Goal: Task Accomplishment & Management: Use online tool/utility

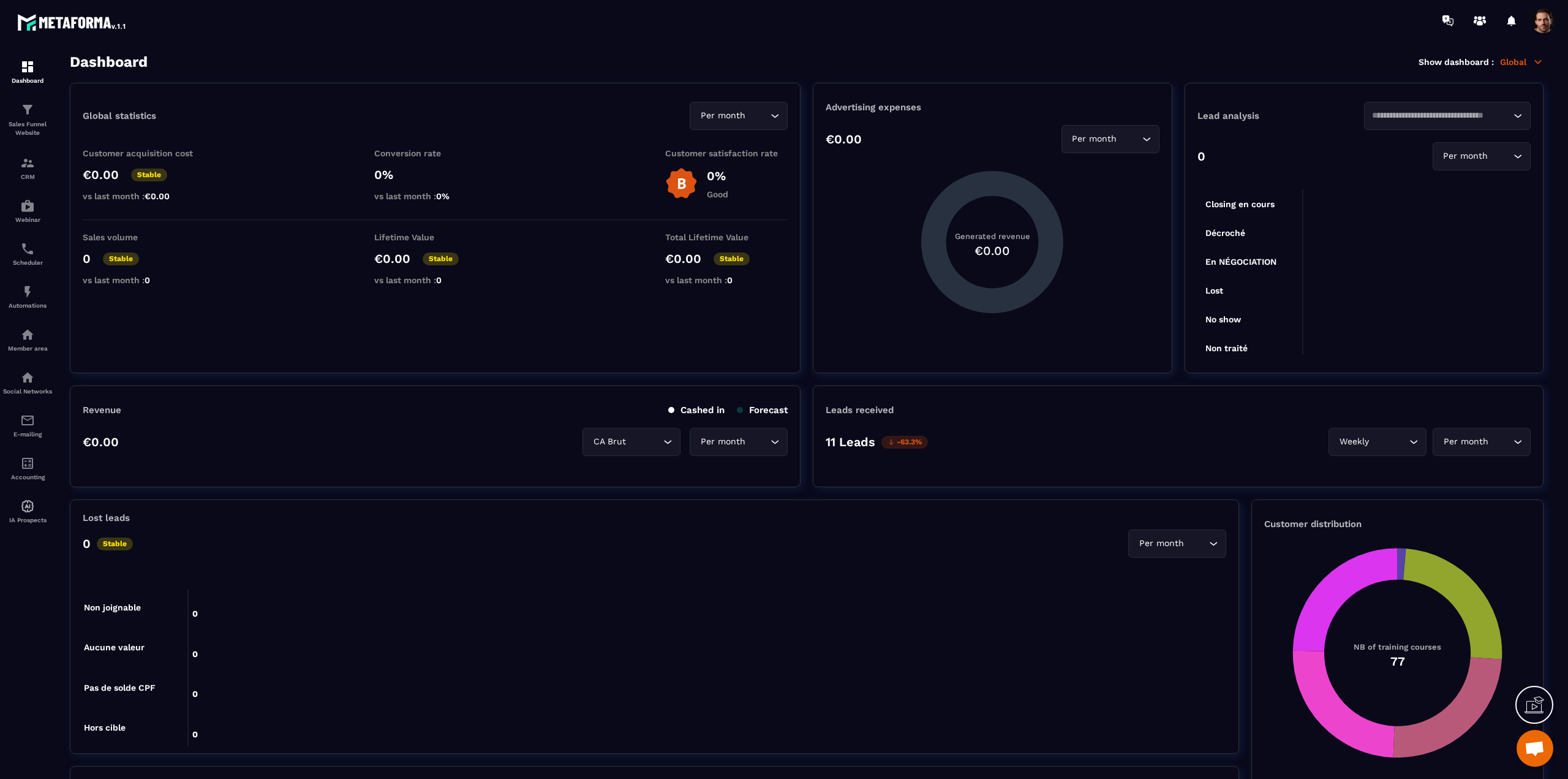
click at [1536, 18] on span at bounding box center [1544, 21] width 24 height 25
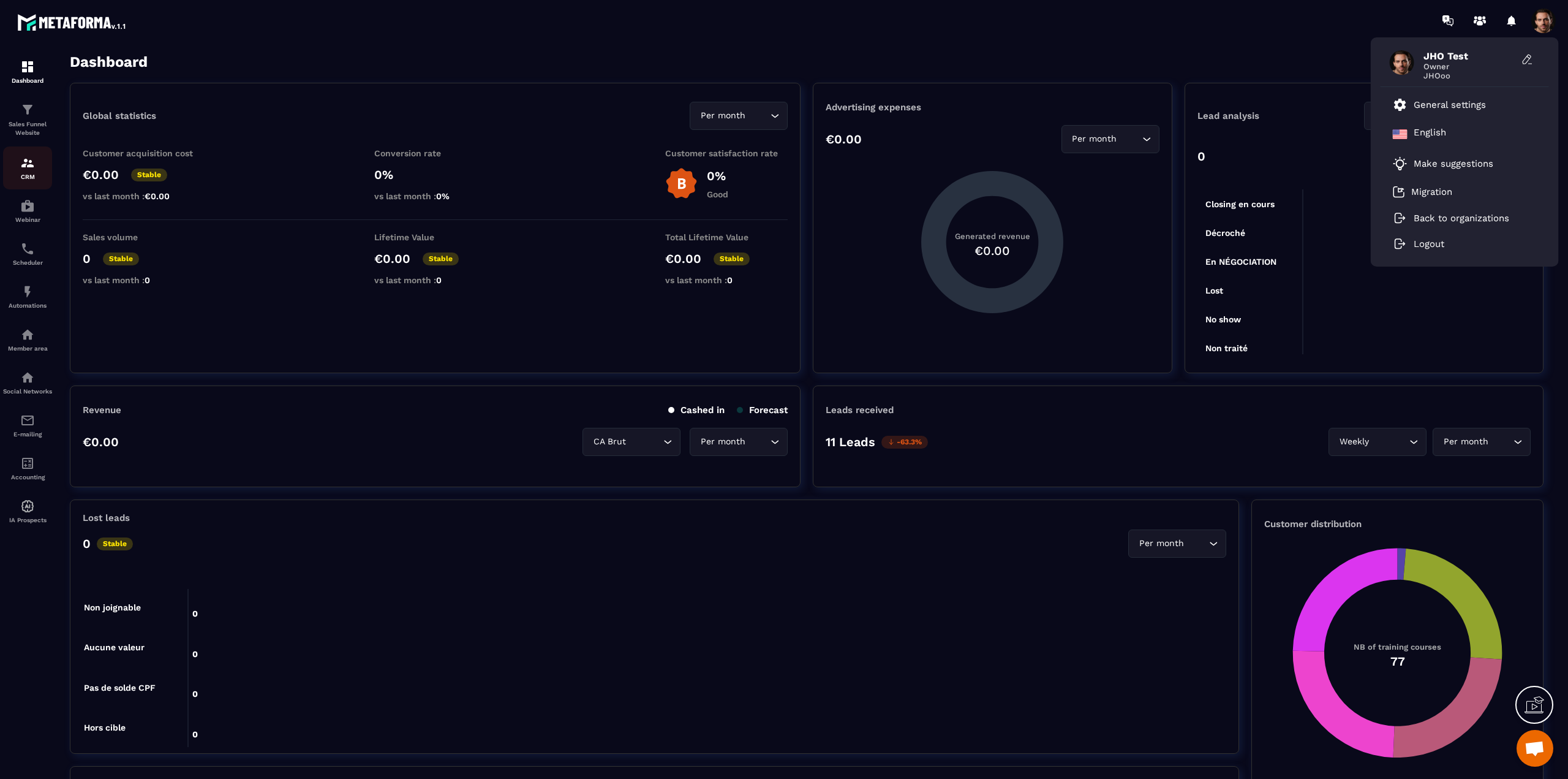
click at [35, 178] on p "CRM" at bounding box center [27, 177] width 49 height 6
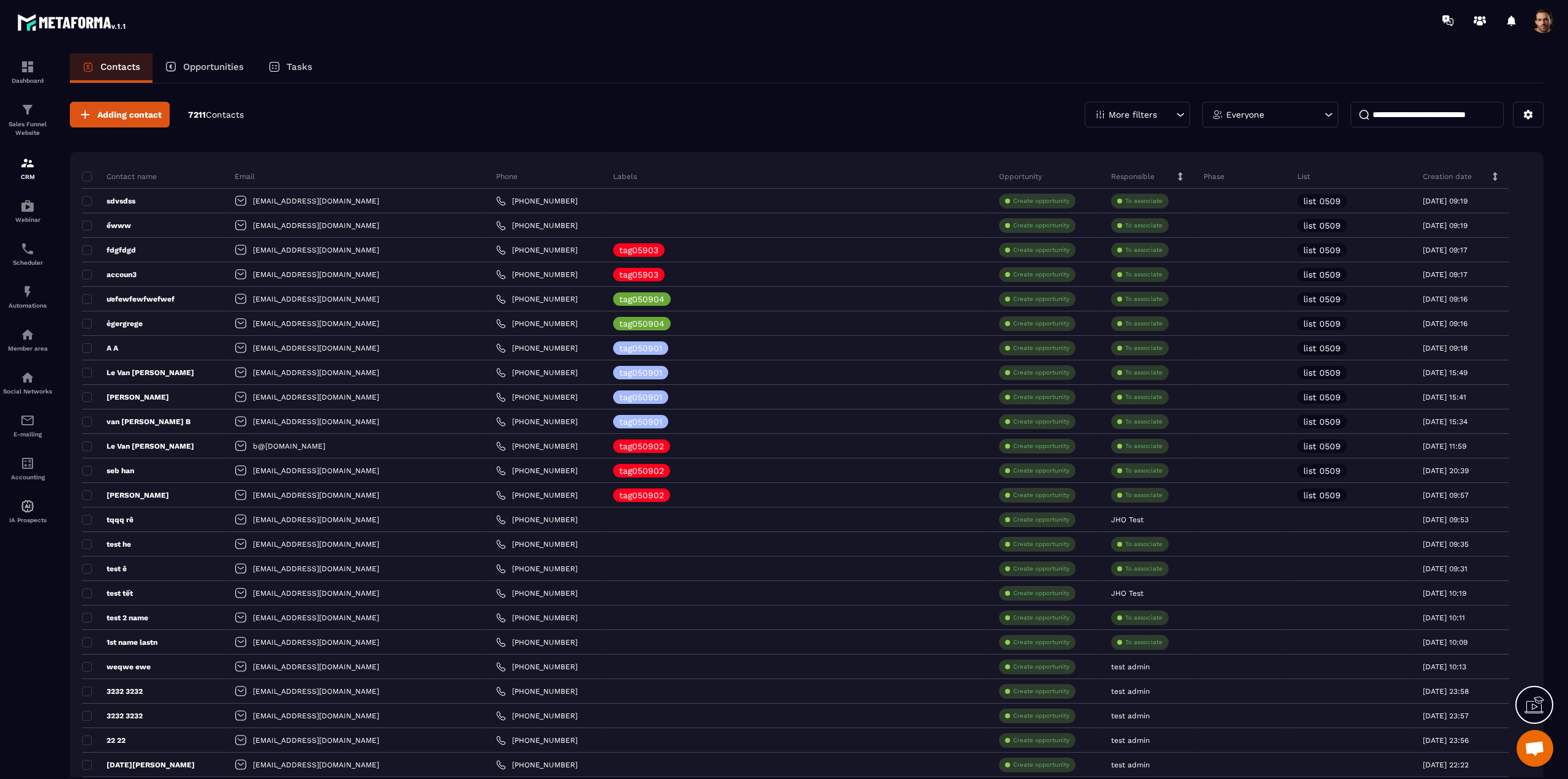
click at [1543, 25] on span at bounding box center [1544, 21] width 24 height 25
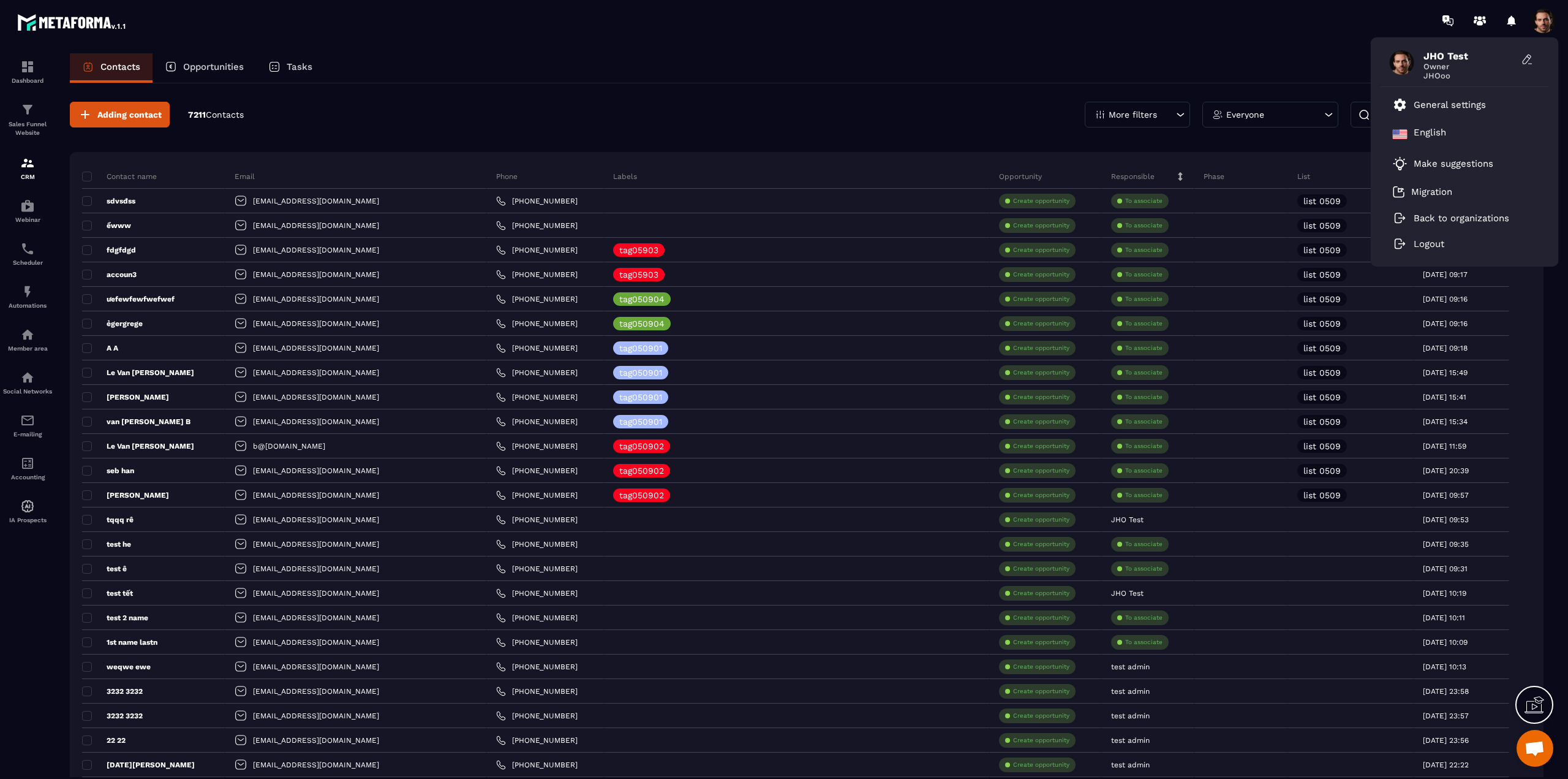
click at [1542, 21] on span at bounding box center [1544, 21] width 24 height 25
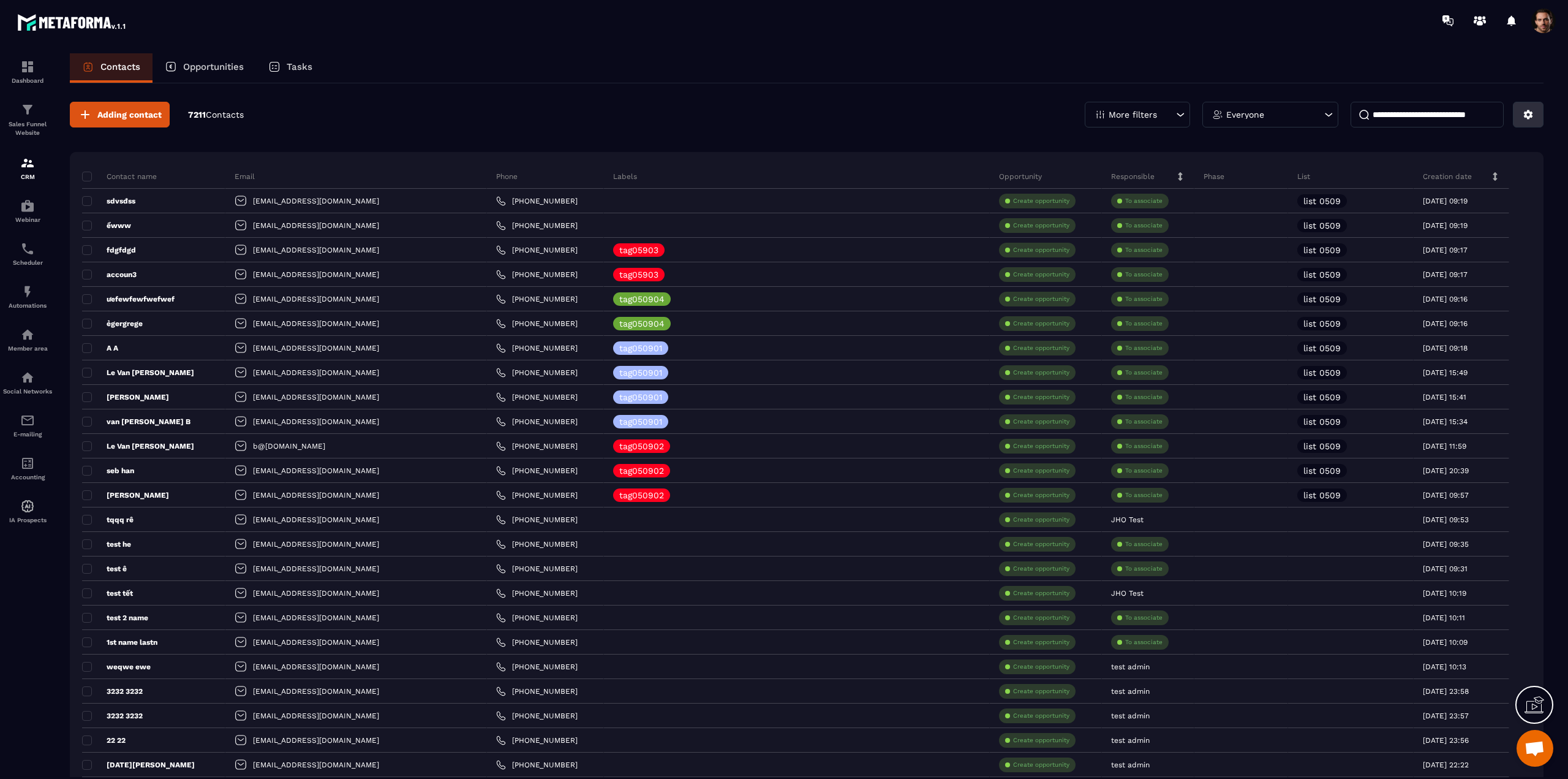
click at [1529, 117] on icon at bounding box center [1528, 115] width 9 height 9
click at [1481, 201] on p "Import data" at bounding box center [1484, 200] width 104 height 19
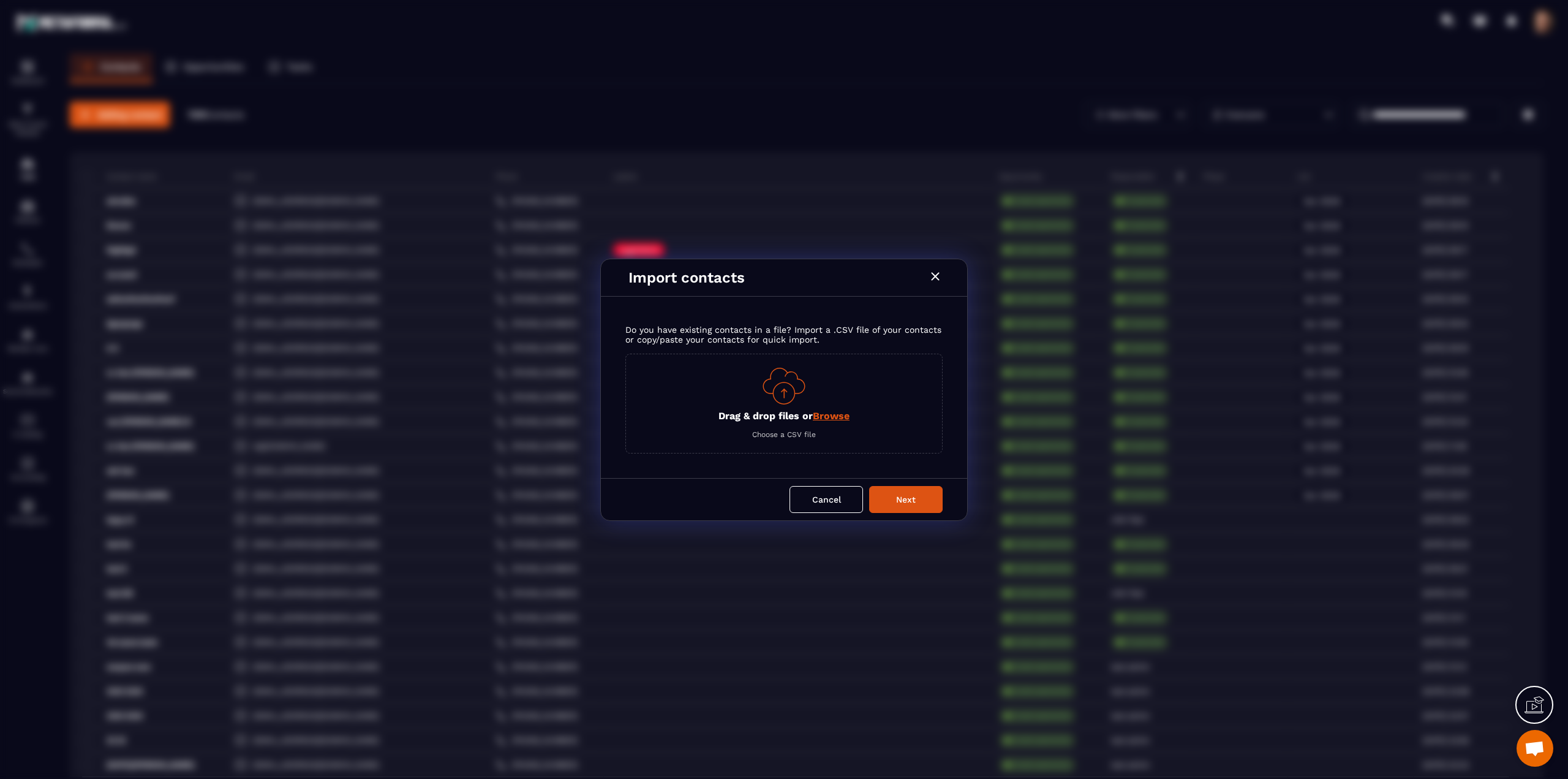
click at [825, 416] on span "Browse" at bounding box center [831, 416] width 37 height 12
click at [0, 0] on input "Drag & drop files or Browse" at bounding box center [0, 0] width 0 height 0
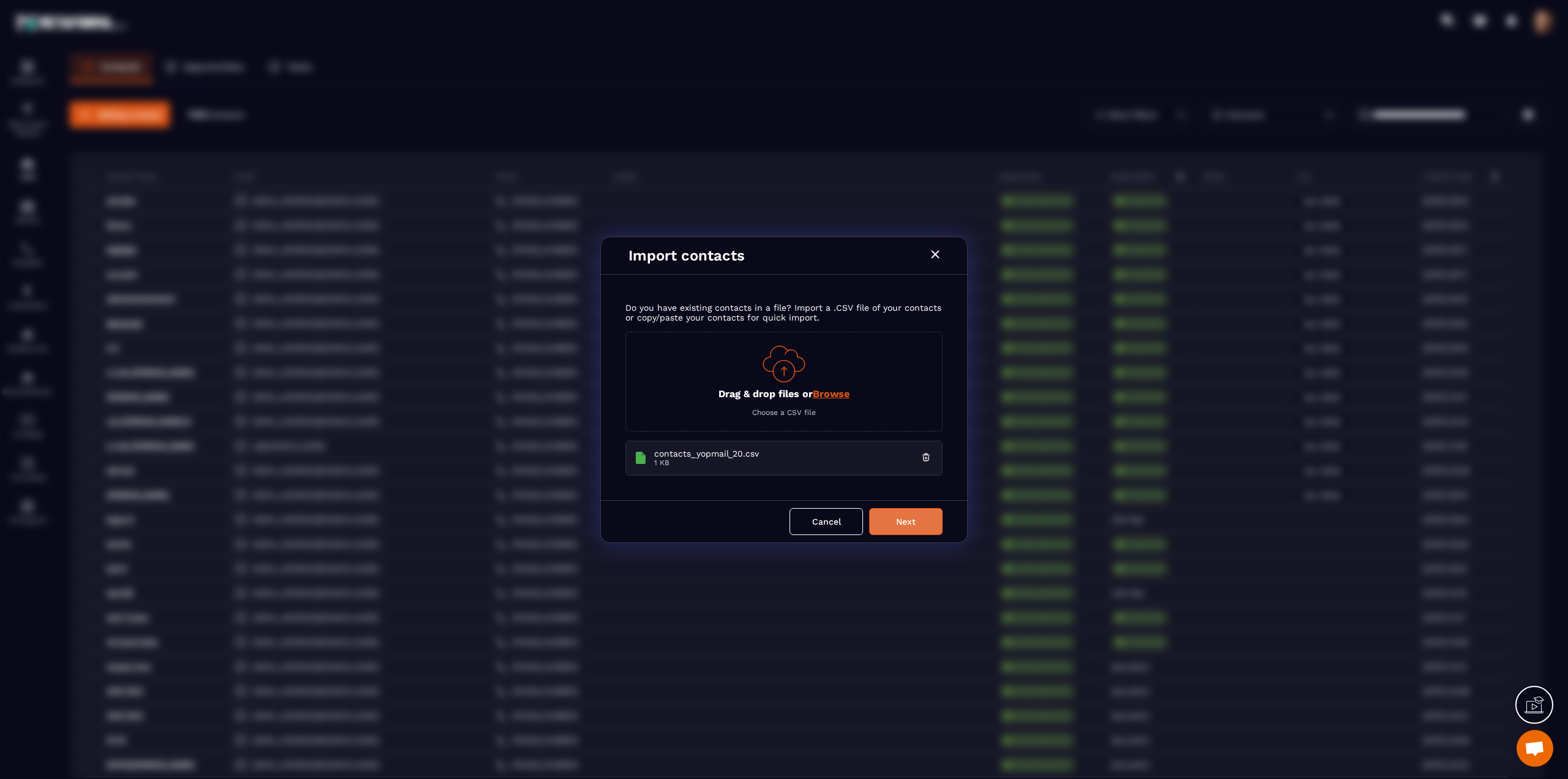
click at [888, 522] on button "Next" at bounding box center [906, 521] width 73 height 27
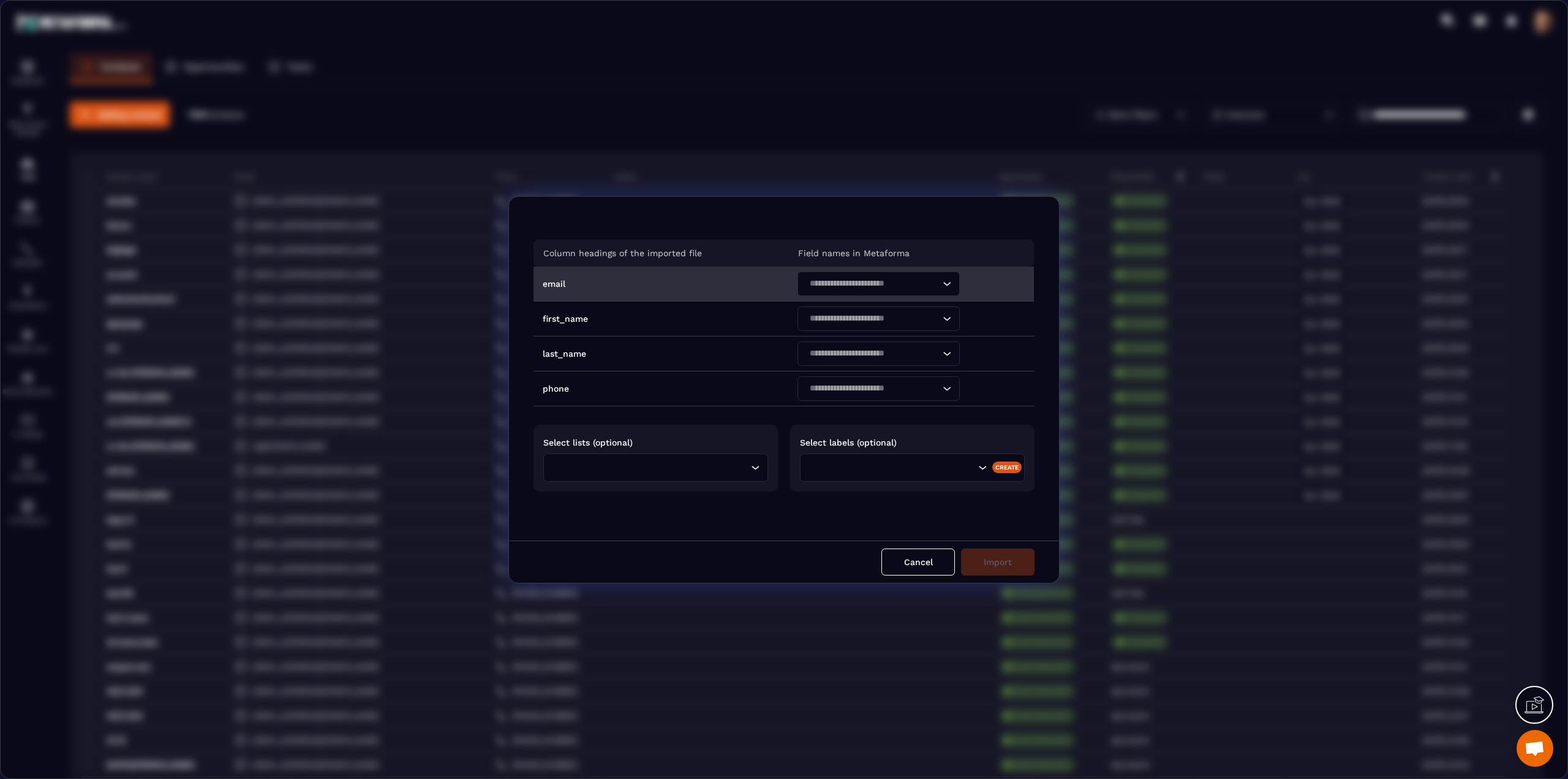
click at [864, 288] on input "Search for option" at bounding box center [872, 283] width 134 height 14
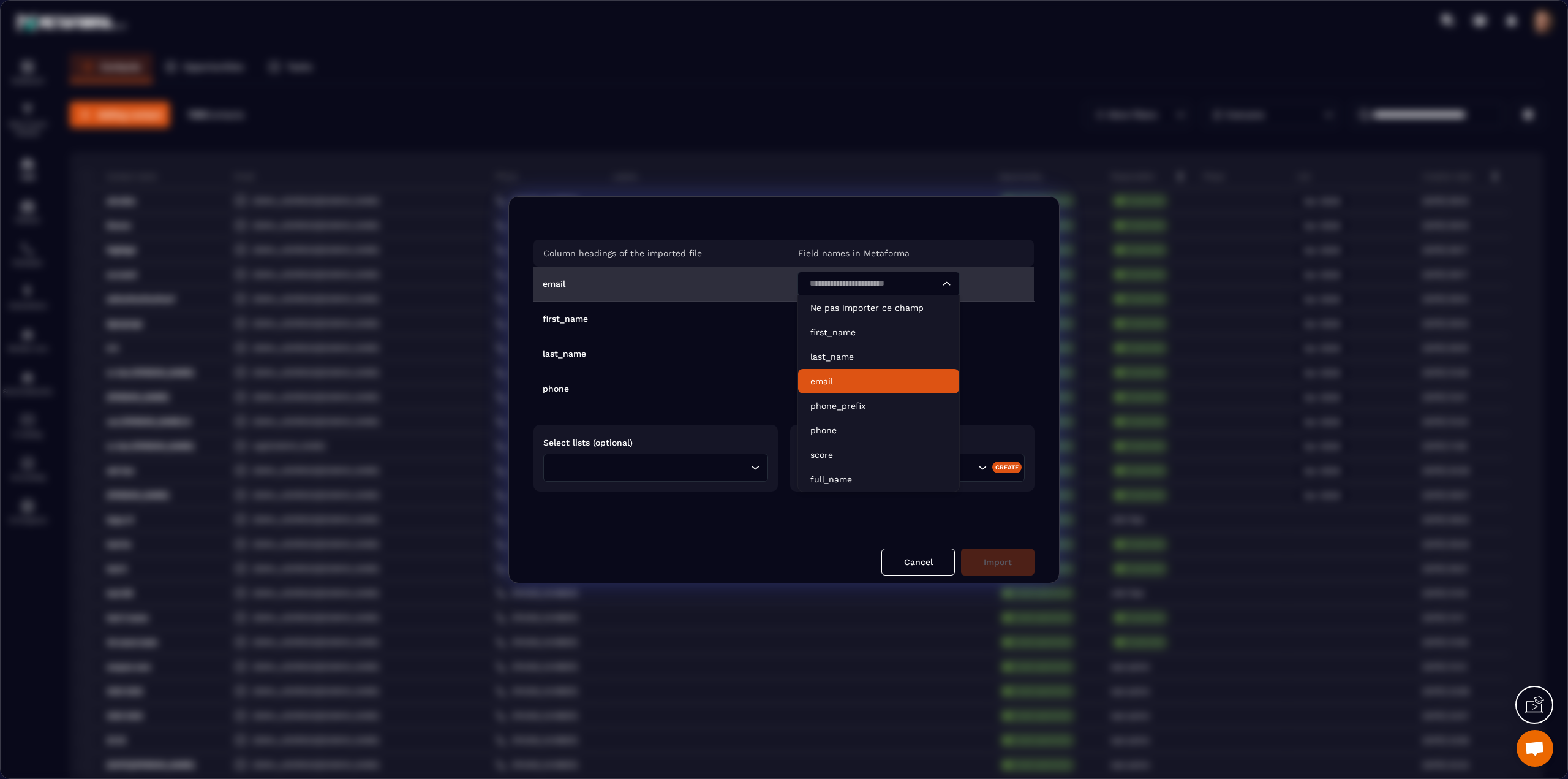
click at [825, 385] on p "email" at bounding box center [879, 381] width 137 height 12
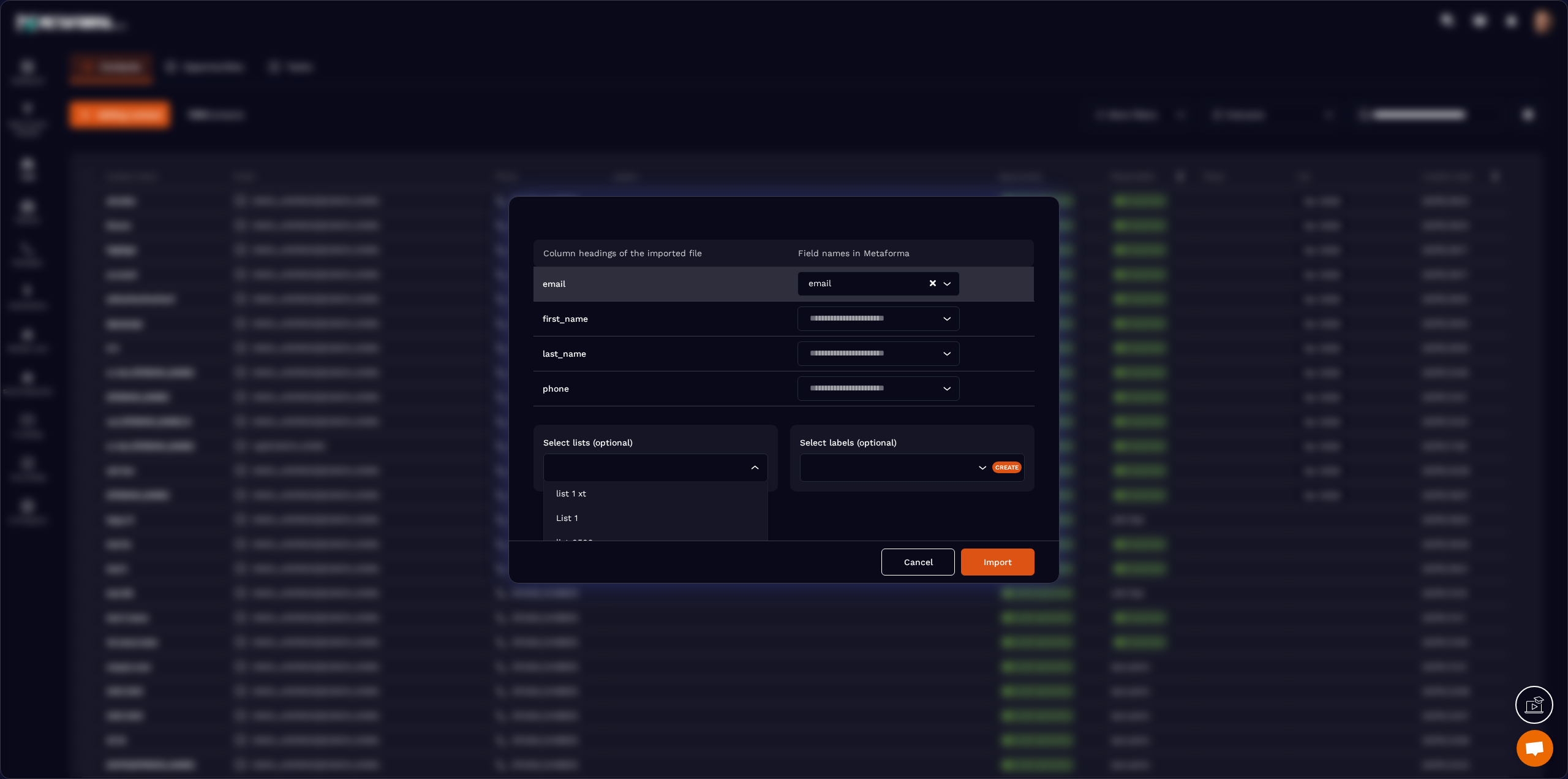
click at [671, 464] on input "Search for option" at bounding box center [649, 468] width 197 height 14
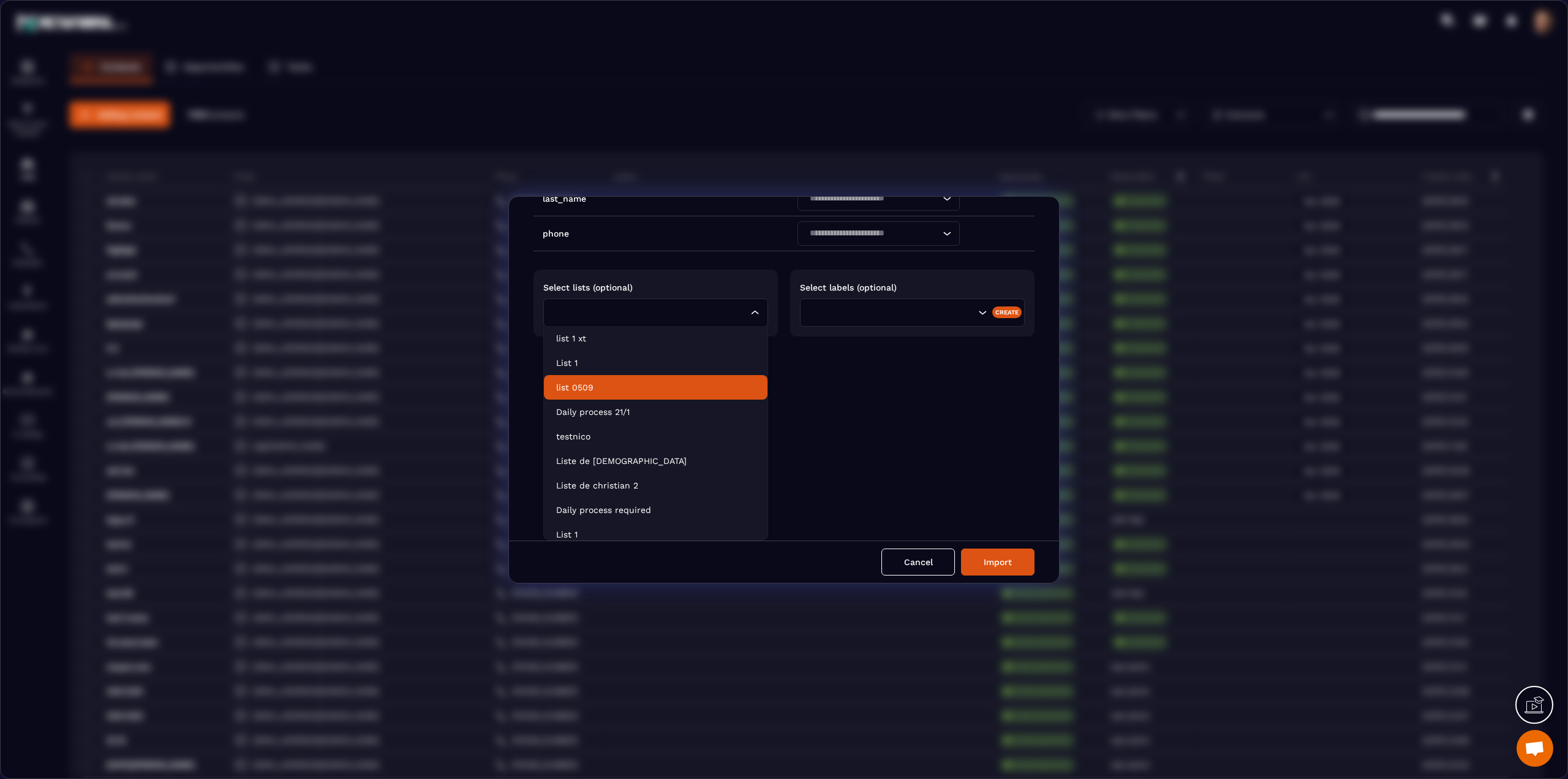
click at [601, 391] on p "list 0509" at bounding box center [655, 387] width 199 height 12
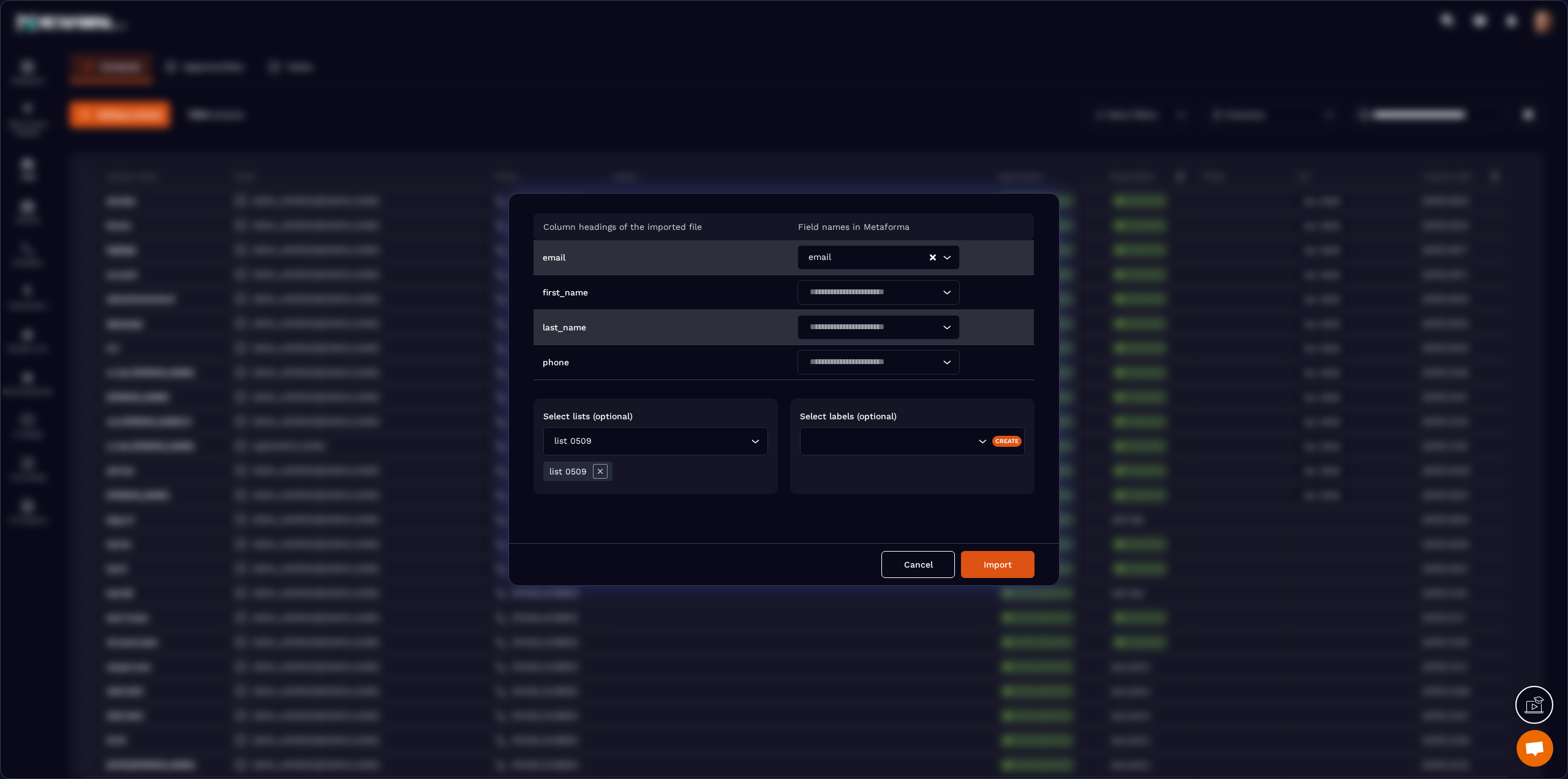
scroll to position [23, 0]
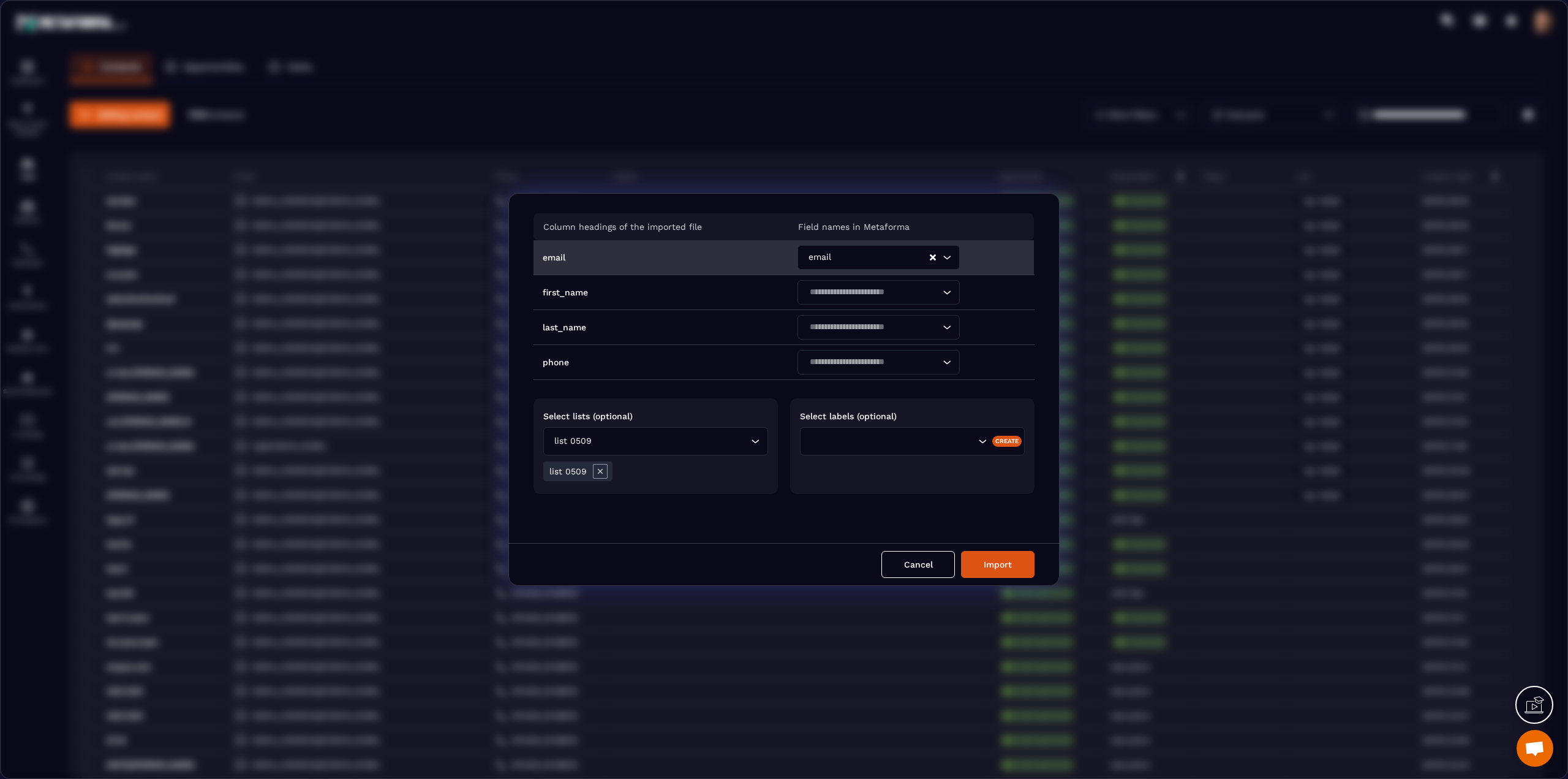
click at [822, 447] on div "Search for option" at bounding box center [892, 441] width 170 height 14
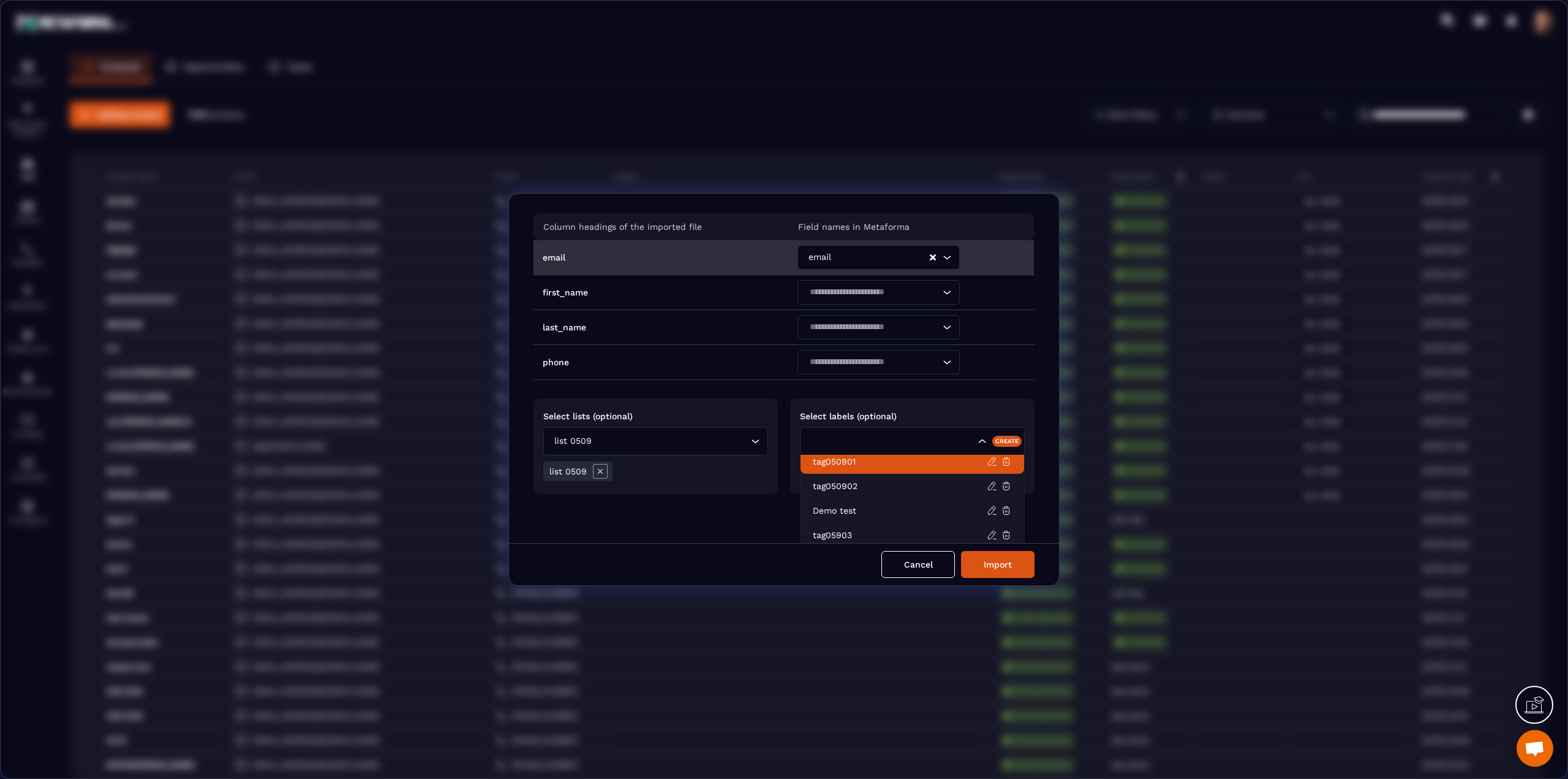
scroll to position [245, 0]
click at [857, 461] on p "tag050901" at bounding box center [900, 467] width 174 height 12
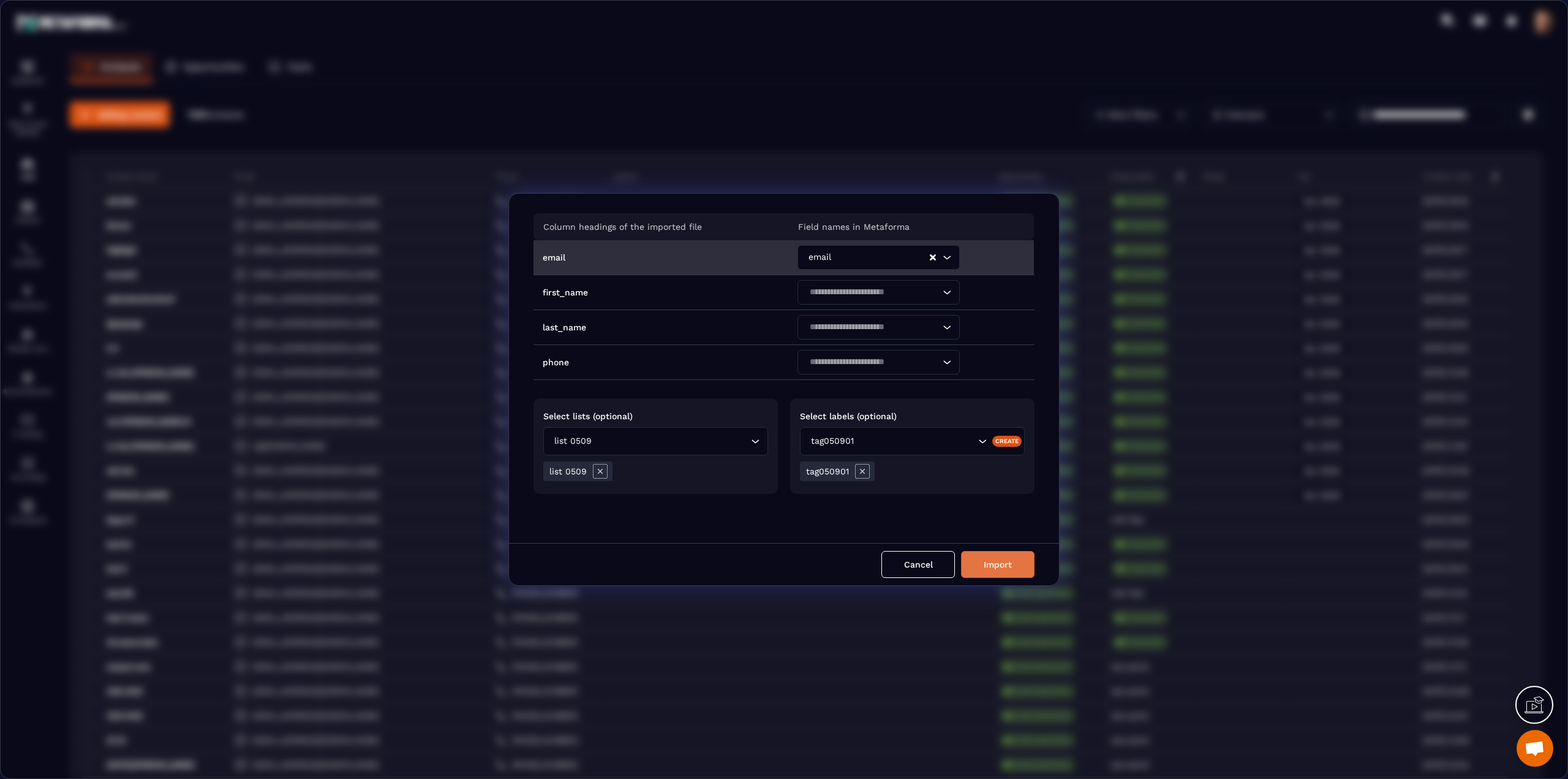
click at [987, 565] on button "Import" at bounding box center [998, 564] width 73 height 27
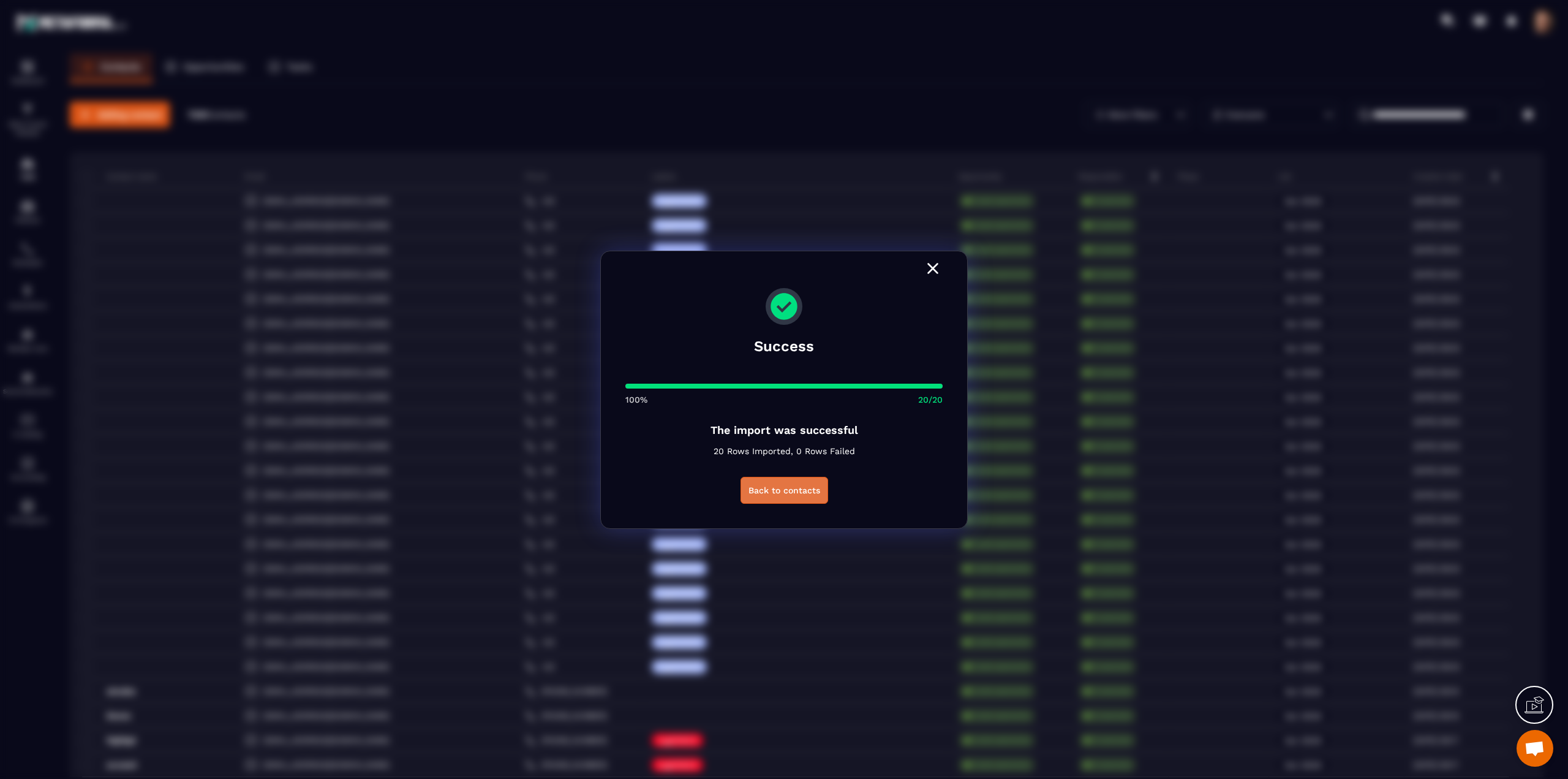
click at [775, 491] on button "Back to contacts" at bounding box center [784, 490] width 88 height 27
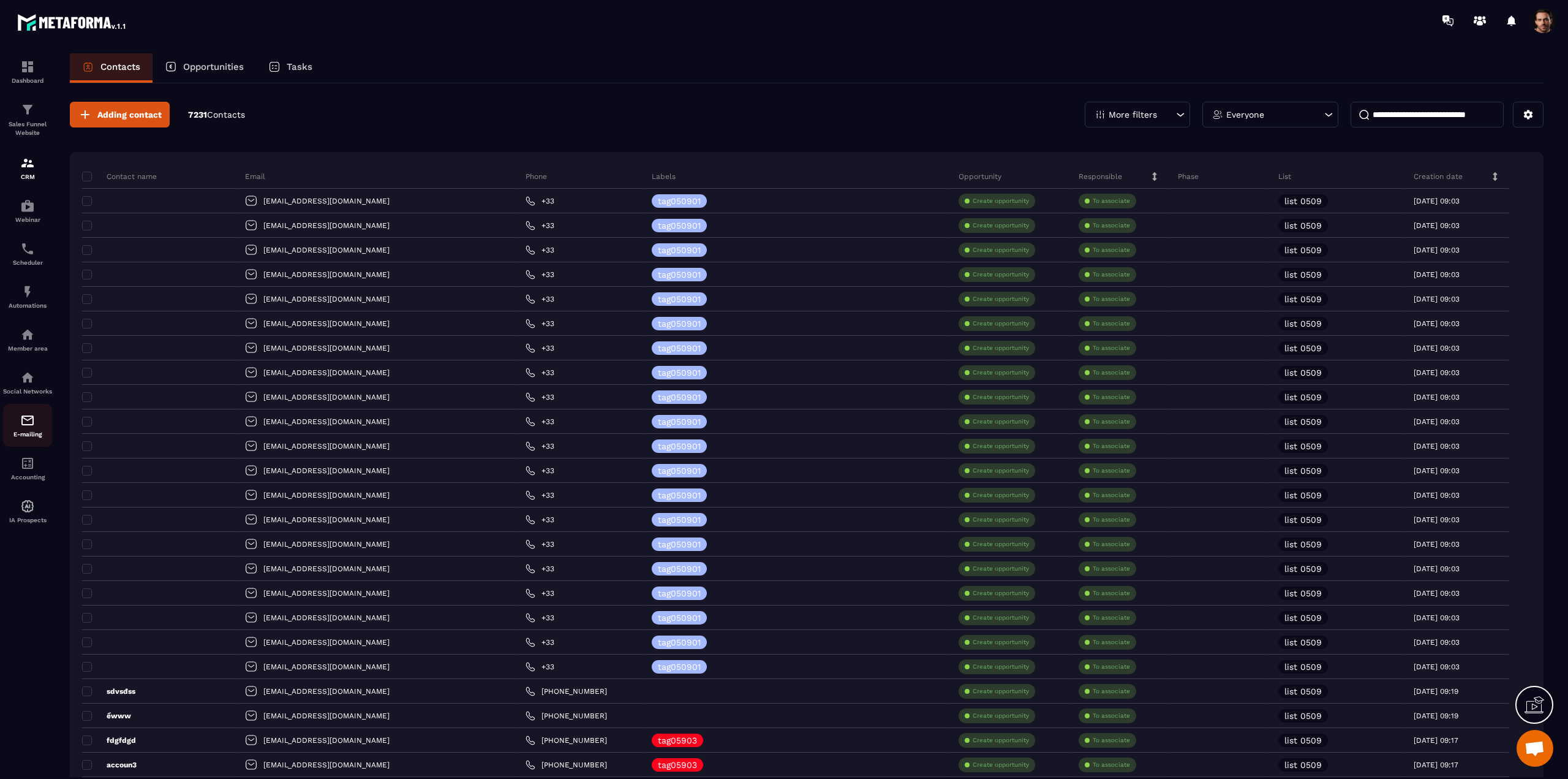
click at [30, 444] on link "E-mailing" at bounding box center [27, 425] width 49 height 43
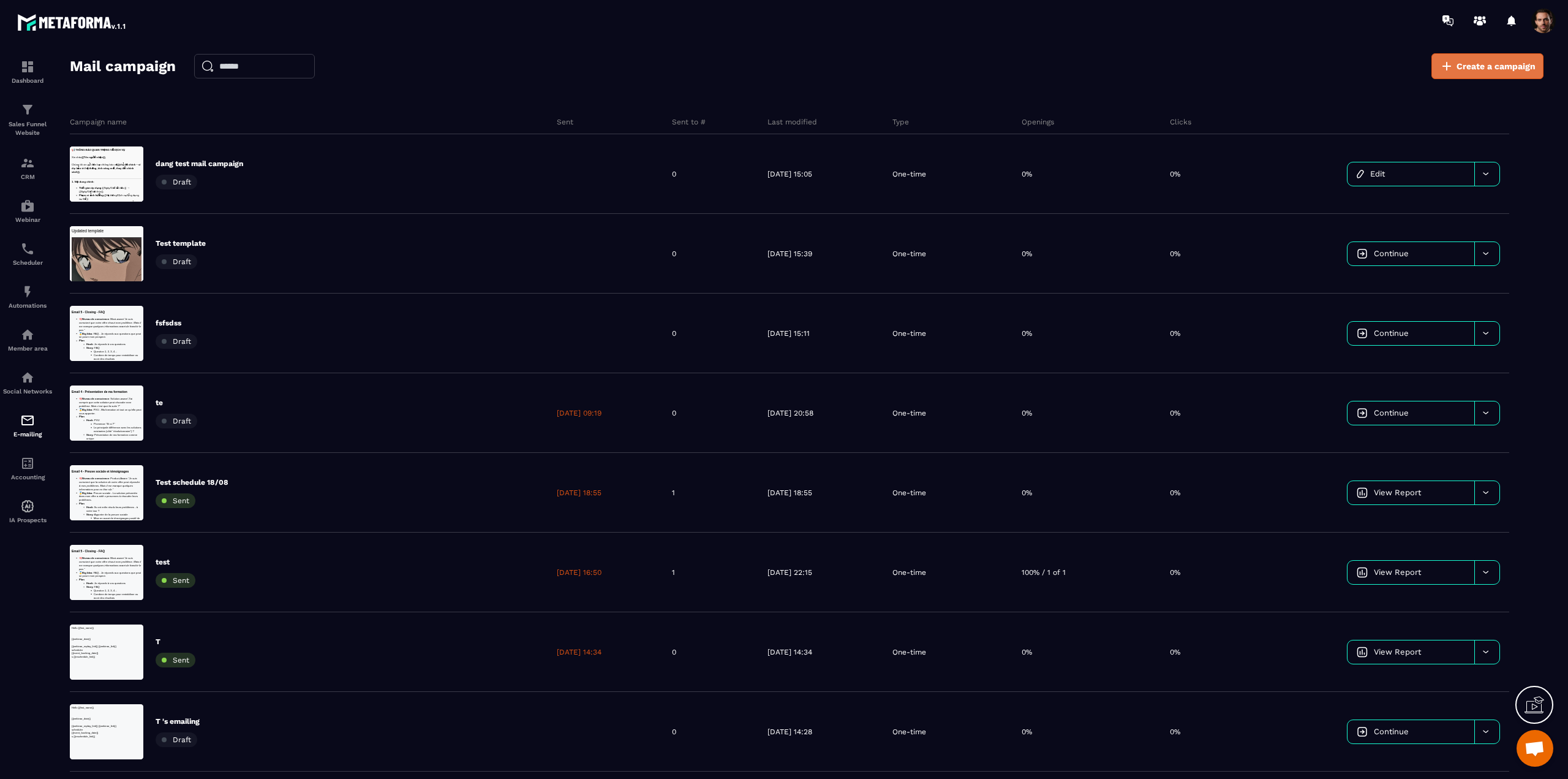
click at [1466, 68] on span "Create a campaign" at bounding box center [1497, 66] width 79 height 12
click at [1470, 71] on span "Create a campaign" at bounding box center [1497, 66] width 79 height 12
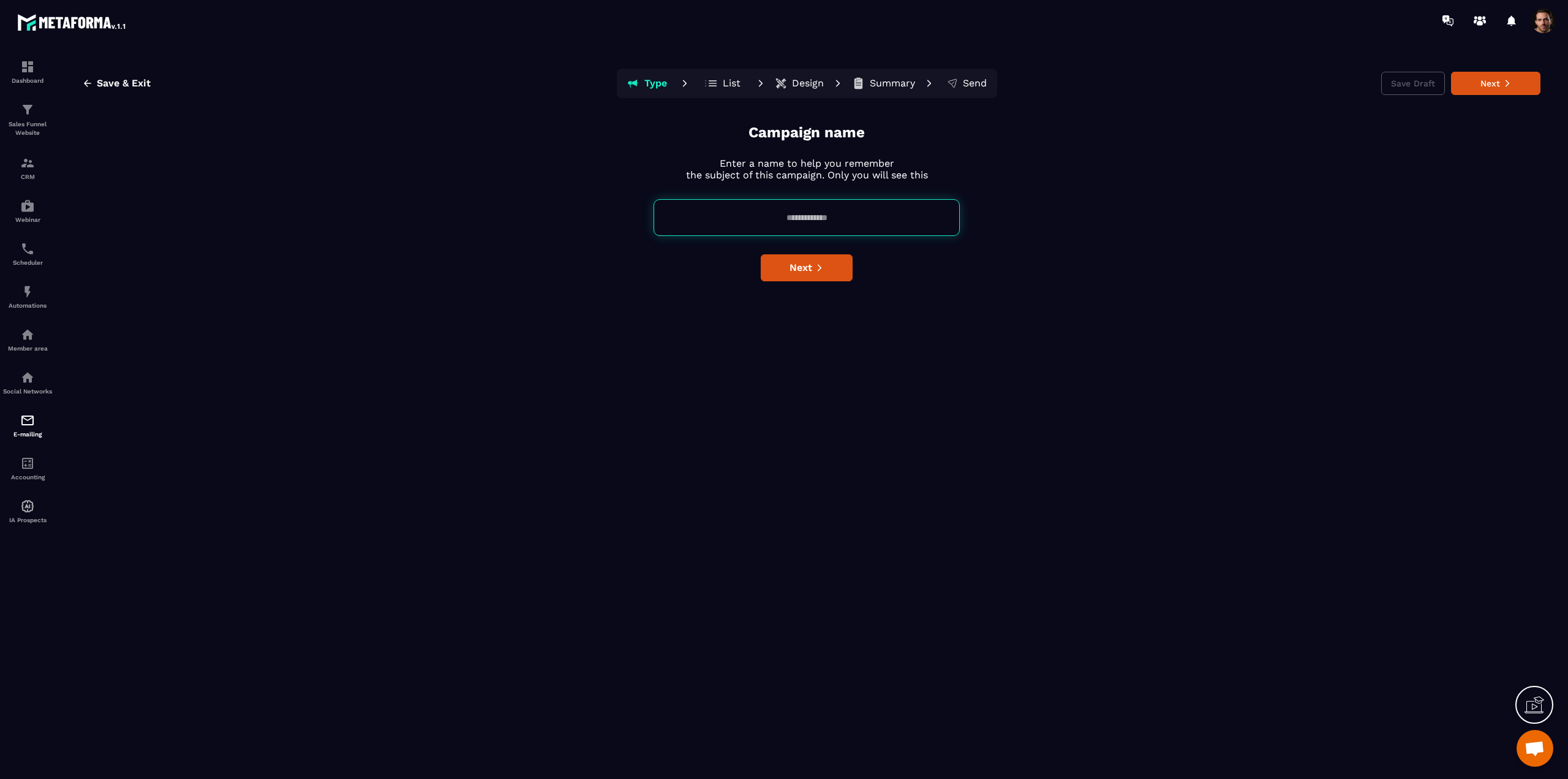
click at [844, 208] on input at bounding box center [806, 217] width 306 height 37
type input "**********"
click at [795, 272] on span "Next" at bounding box center [800, 267] width 22 height 12
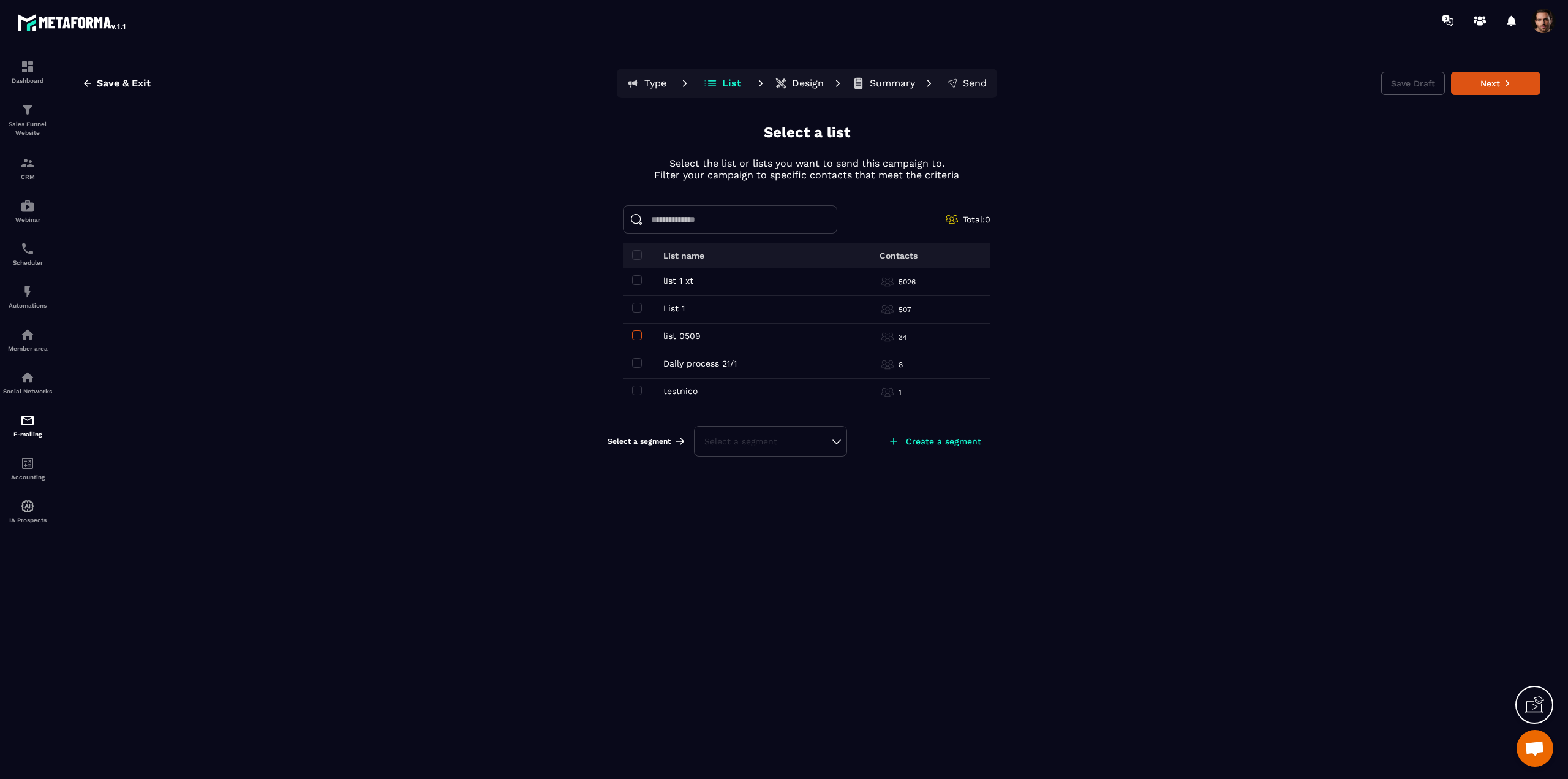
click at [637, 335] on span at bounding box center [637, 335] width 10 height 10
click at [1495, 81] on button "Next" at bounding box center [1496, 84] width 89 height 23
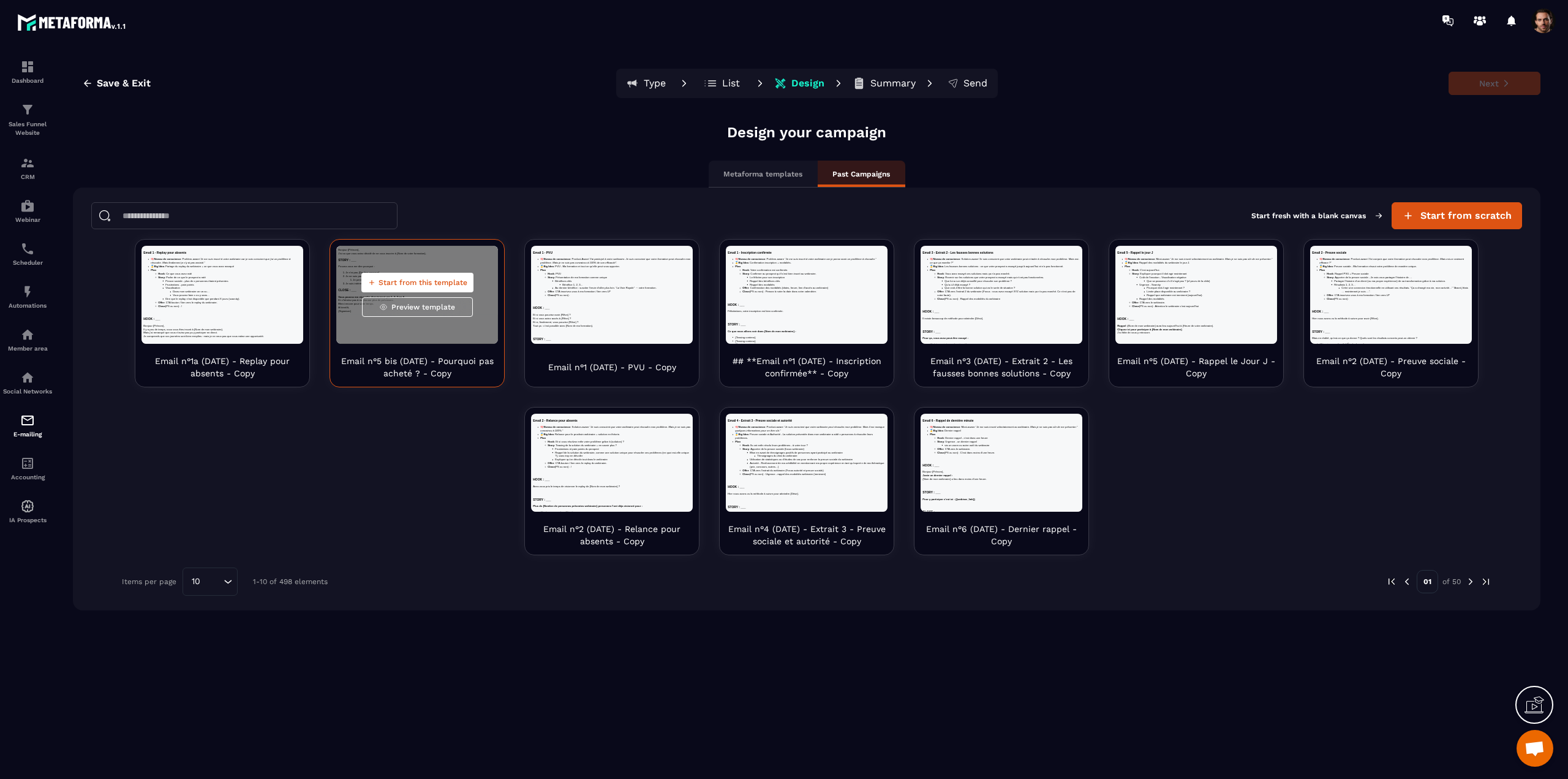
click at [424, 285] on span "Start from this template" at bounding box center [423, 282] width 89 height 10
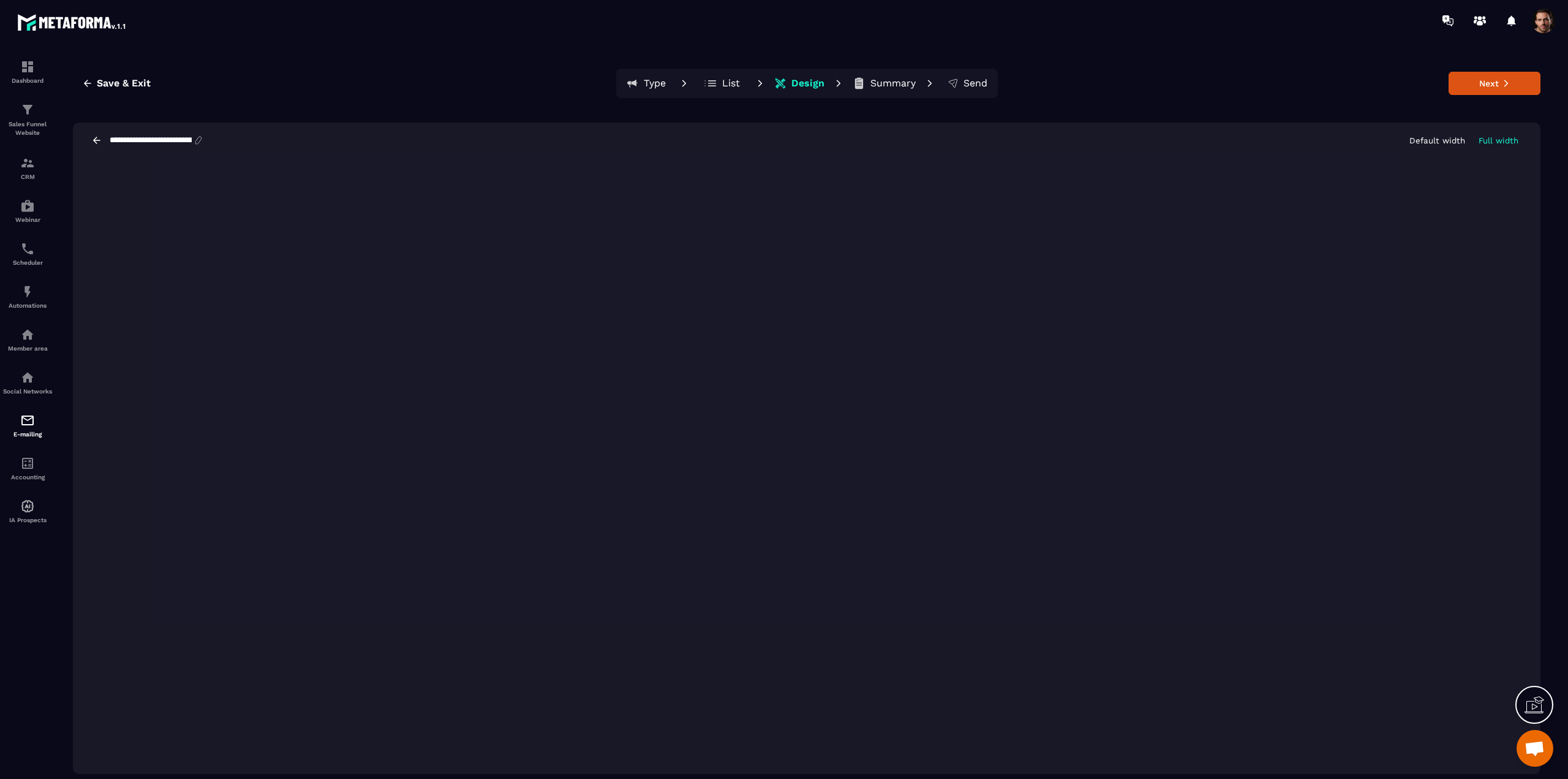
drag, startPoint x: 1492, startPoint y: 81, endPoint x: 1473, endPoint y: 87, distance: 19.9
click at [1492, 80] on button "Next" at bounding box center [1495, 84] width 92 height 23
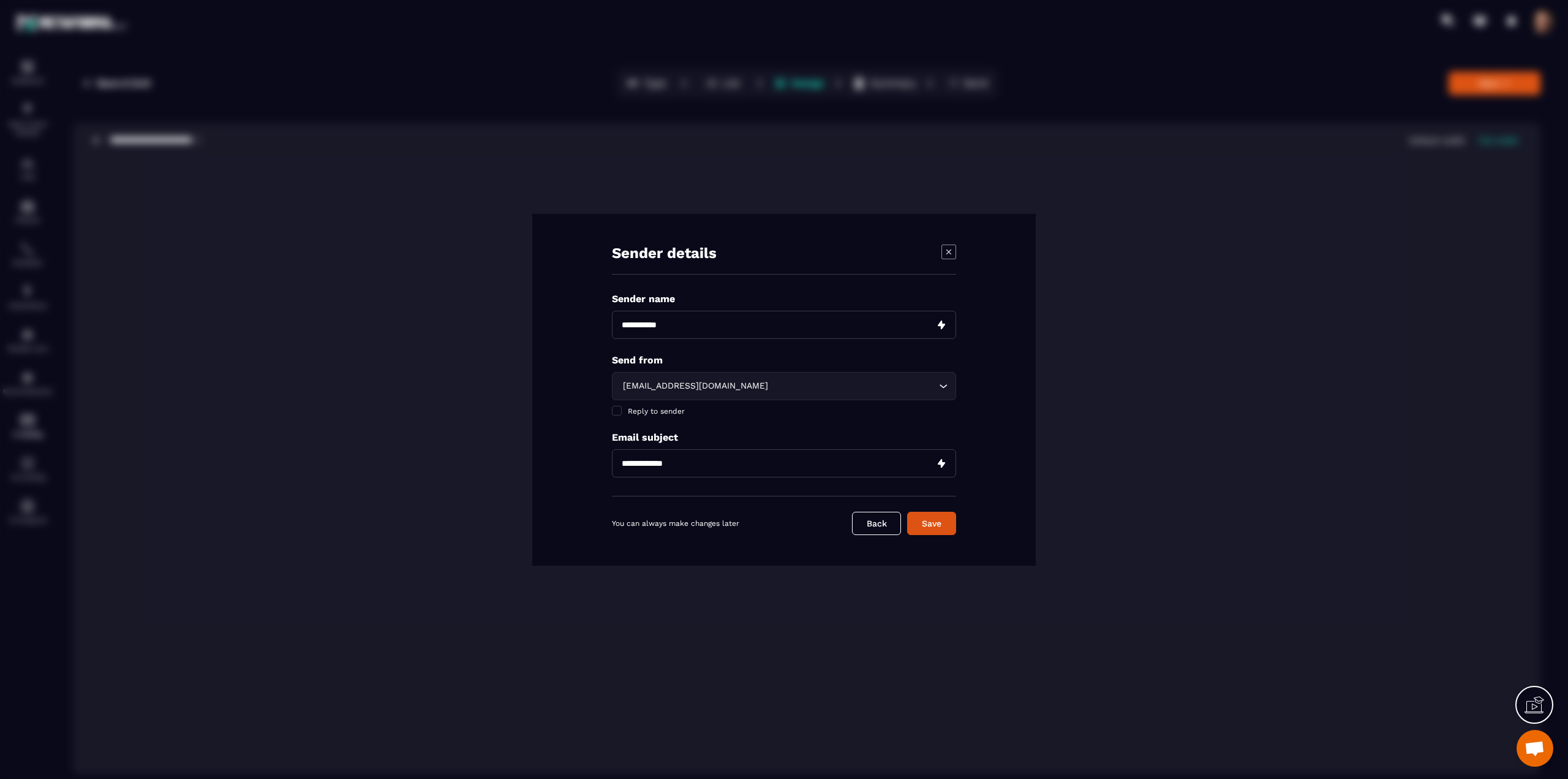
click at [671, 319] on input "Modal window" at bounding box center [784, 324] width 344 height 28
type input "********"
click at [733, 388] on div "[EMAIL_ADDRESS][DOMAIN_NAME]" at bounding box center [778, 386] width 318 height 14
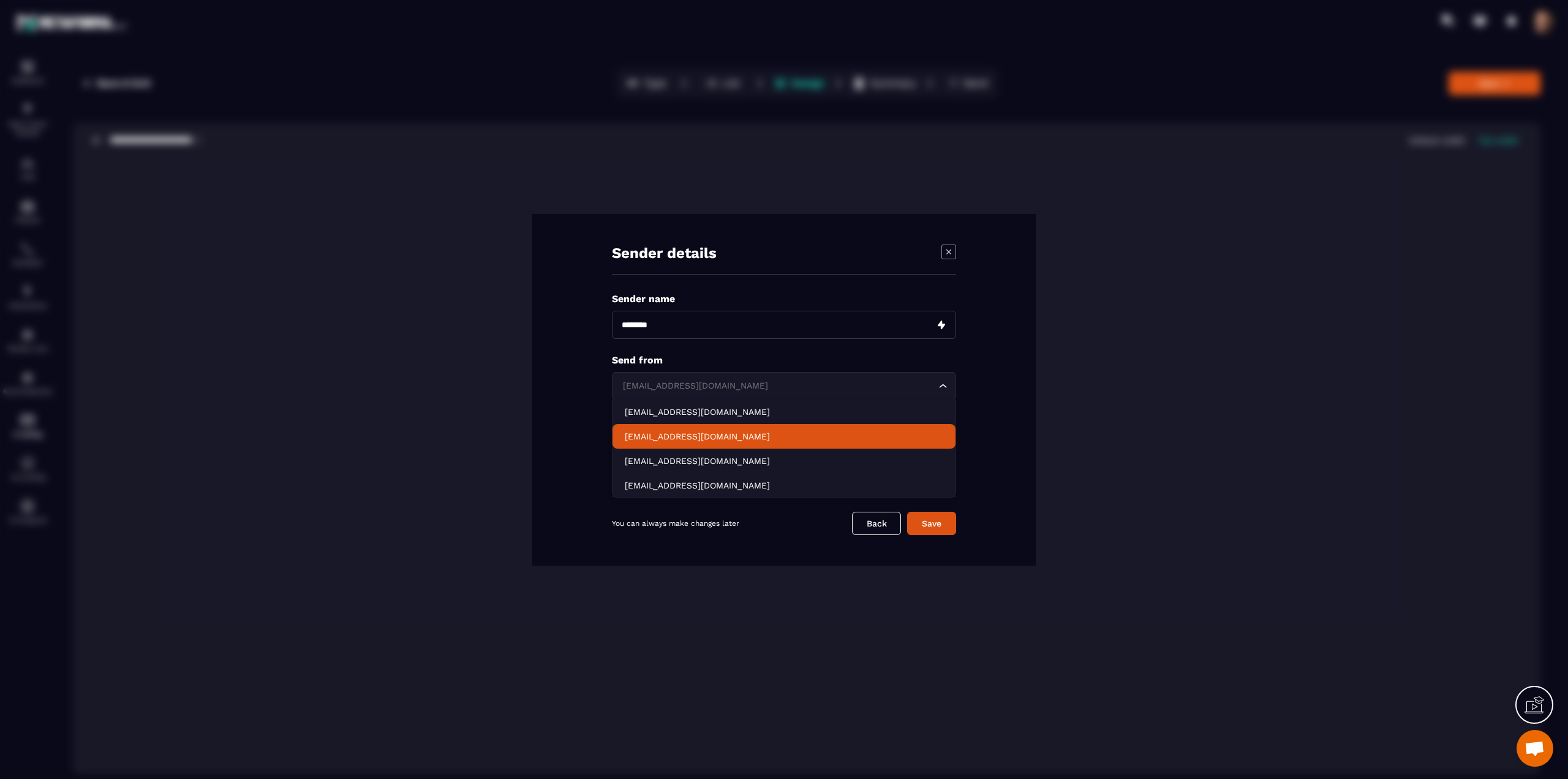
click at [670, 440] on p "[EMAIL_ADDRESS][DOMAIN_NAME]" at bounding box center [784, 436] width 318 height 12
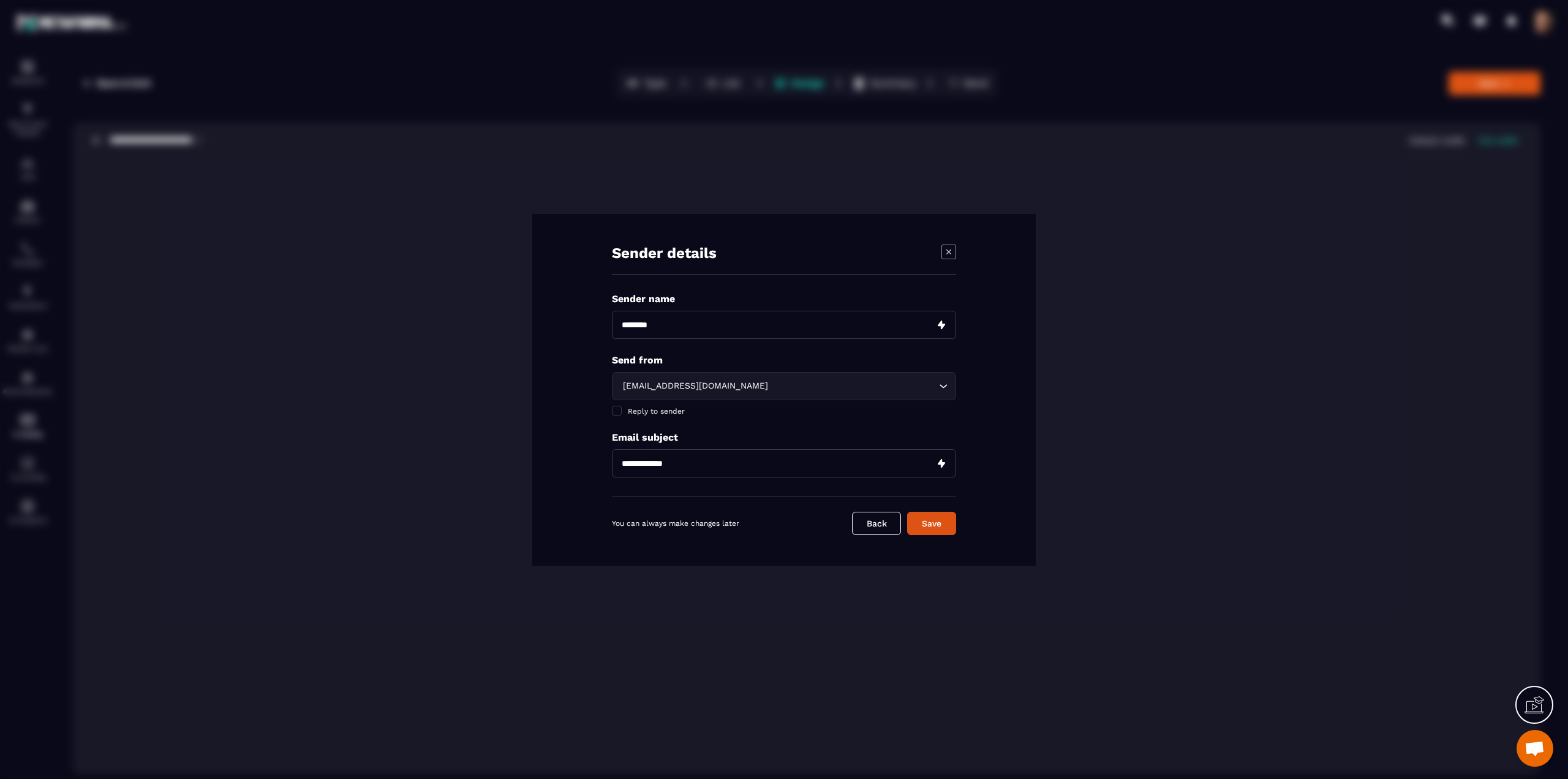
click at [649, 462] on input "Modal window" at bounding box center [784, 463] width 344 height 28
paste input "********"
type input "********"
click at [928, 518] on button "Save" at bounding box center [932, 523] width 49 height 23
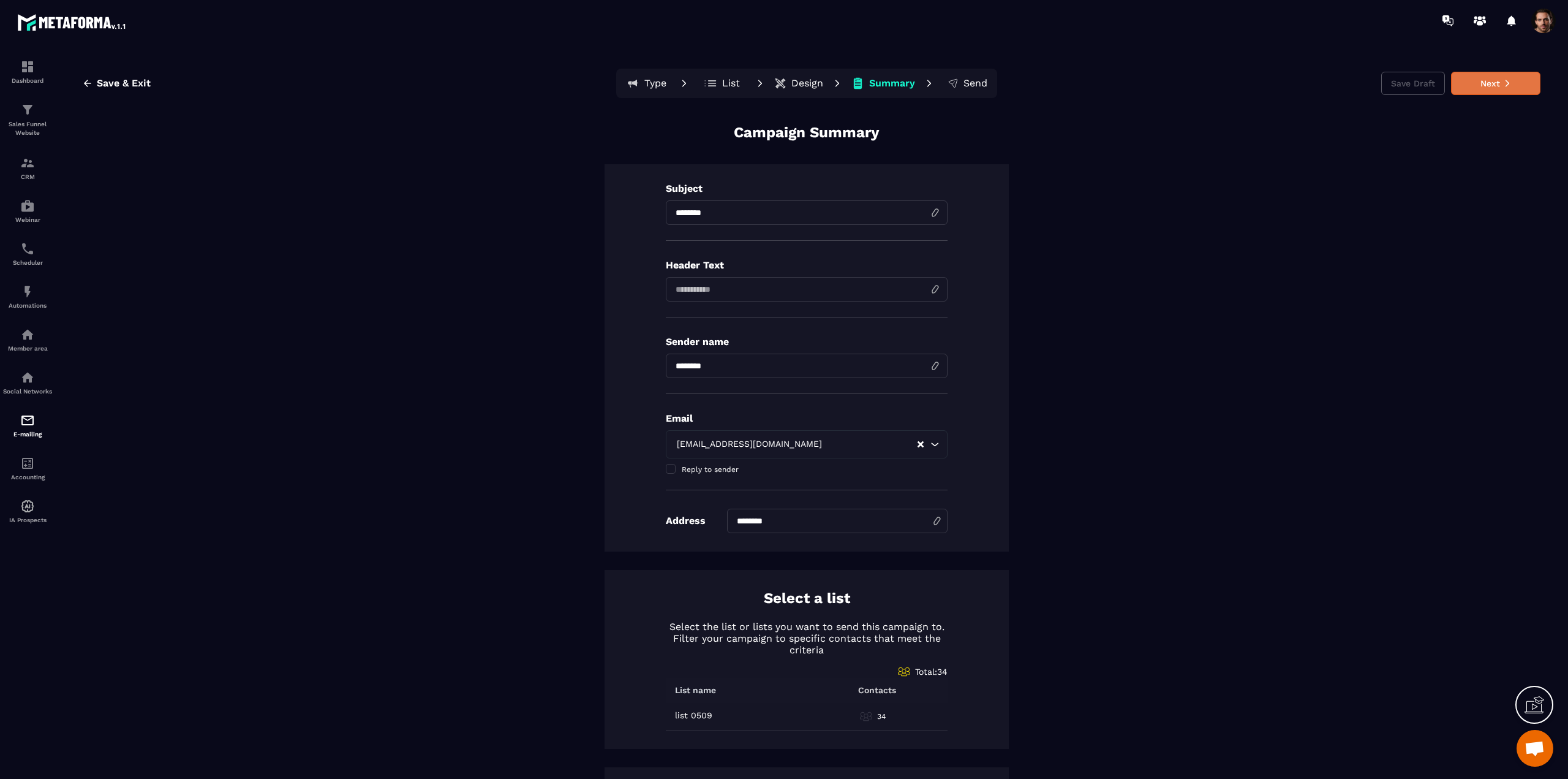
click at [1498, 92] on button "Next" at bounding box center [1496, 84] width 89 height 23
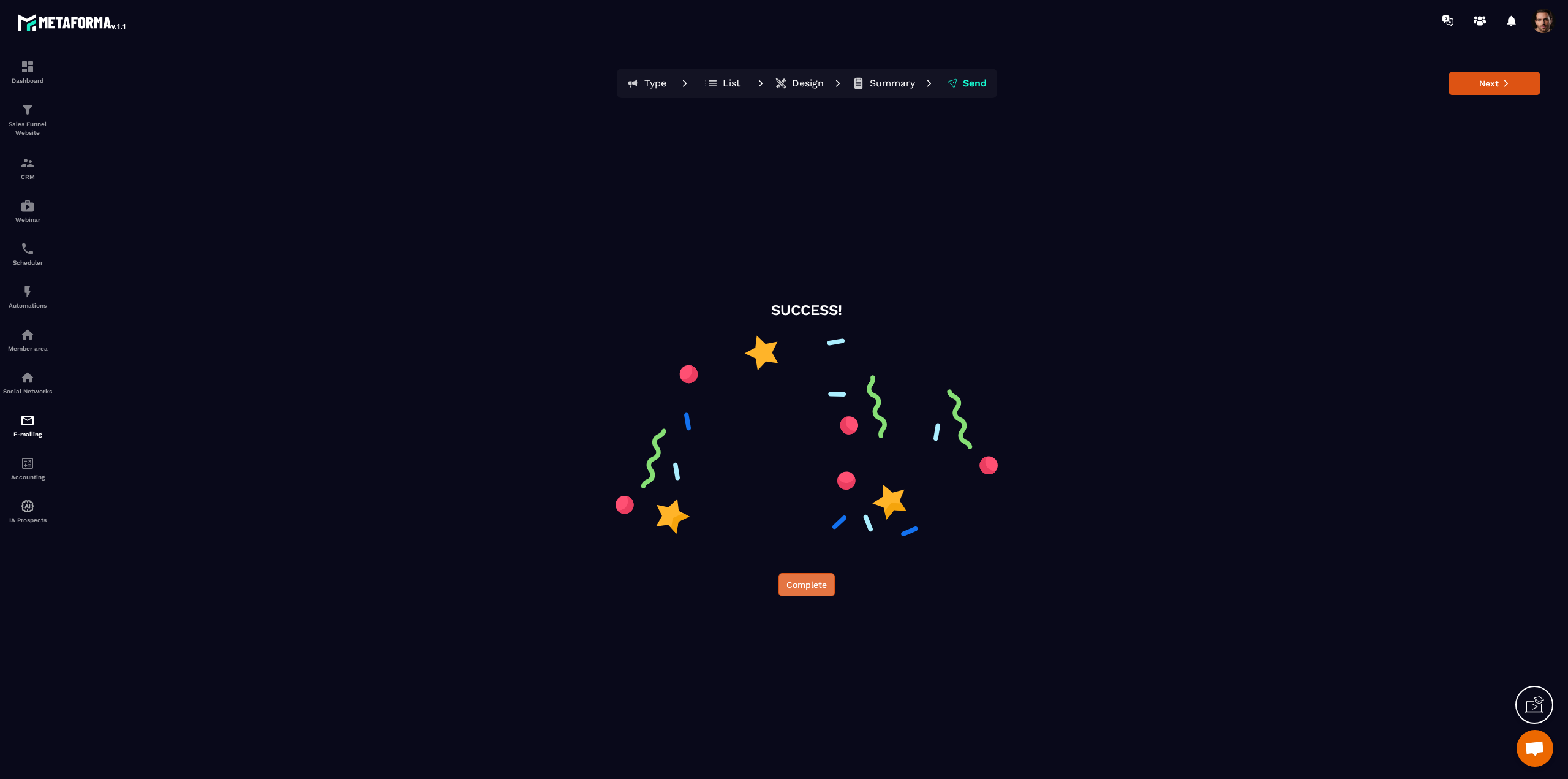
click at [818, 590] on button "Complete" at bounding box center [807, 584] width 56 height 23
